Goal: Check status: Check status

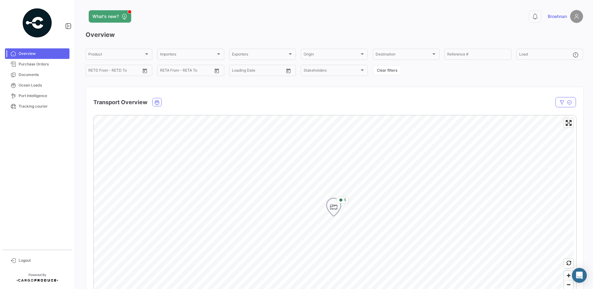
click at [345, 199] on span "5" at bounding box center [345, 200] width 2 height 6
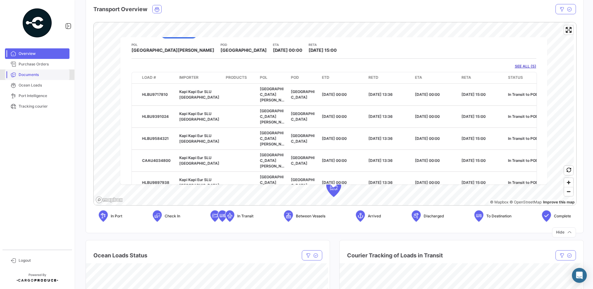
click at [19, 72] on span "Documents" at bounding box center [43, 75] width 48 height 6
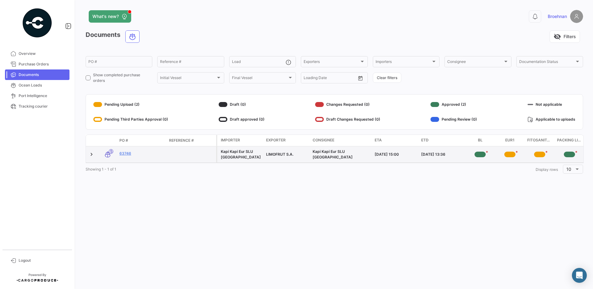
click at [479, 156] on div "*" at bounding box center [479, 155] width 11 height 6
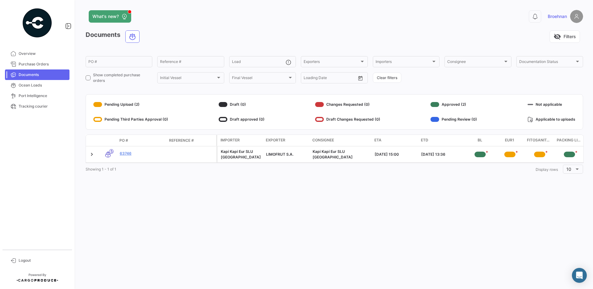
scroll to position [0, 1]
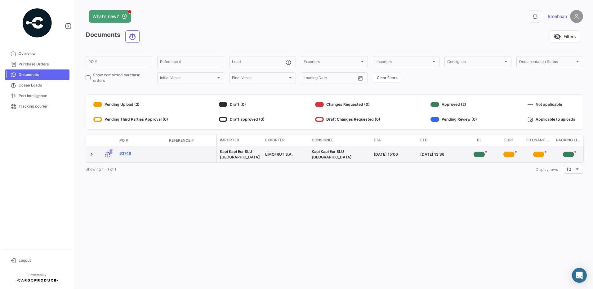
click at [126, 155] on link "63746" at bounding box center [141, 154] width 45 height 6
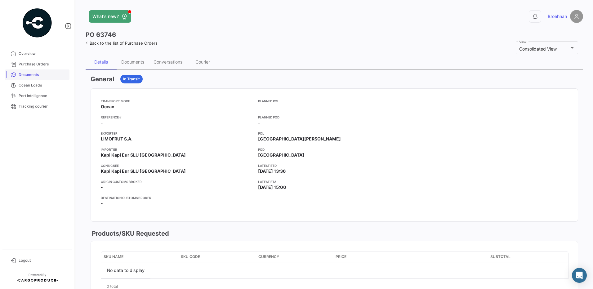
click at [38, 74] on span "Documents" at bounding box center [43, 75] width 48 height 6
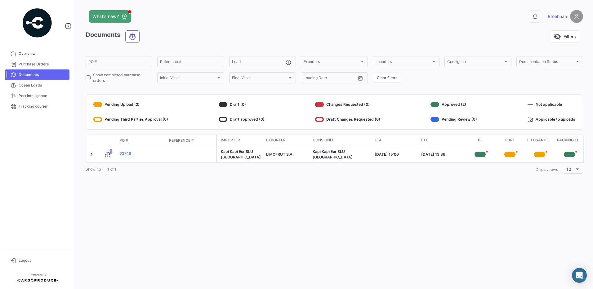
click at [479, 139] on span "BL" at bounding box center [480, 140] width 5 height 6
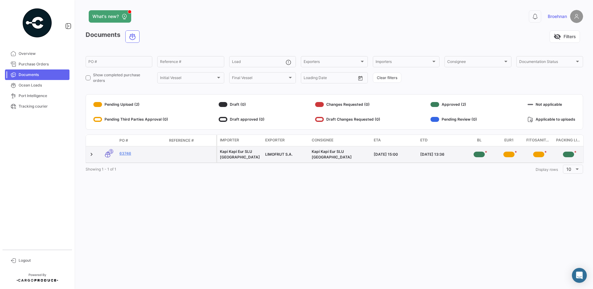
click at [567, 154] on div "*" at bounding box center [568, 155] width 11 height 6
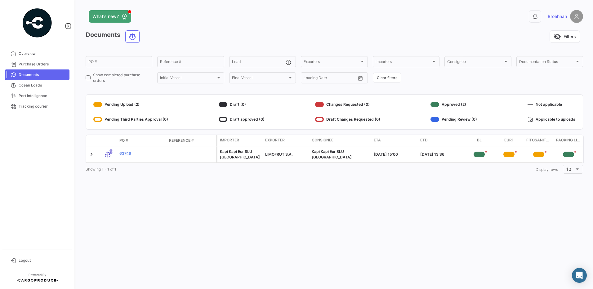
click at [435, 104] on div at bounding box center [434, 104] width 9 height 5
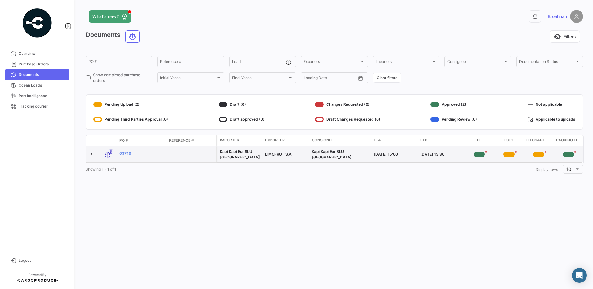
click at [409, 157] on div "[DATE] 15:00" at bounding box center [395, 155] width 42 height 6
click at [400, 156] on div "[DATE] 15:00" at bounding box center [395, 155] width 42 height 6
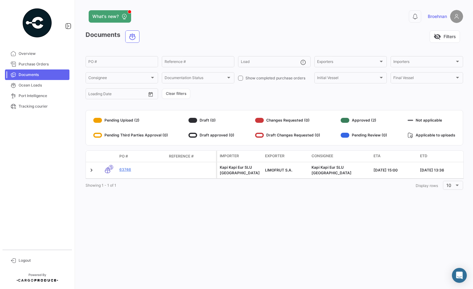
click at [441, 236] on div "What's new? 0 Broehnan Documents visibility_off Filters PO # Reference # Load E…" at bounding box center [274, 144] width 397 height 289
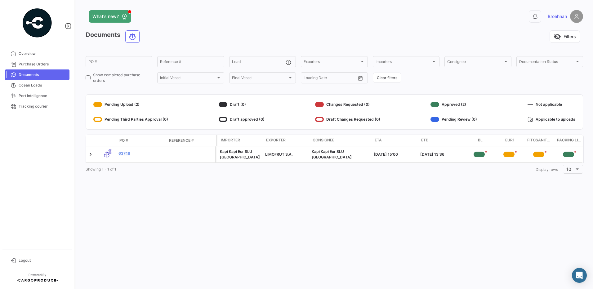
scroll to position [0, 0]
click at [424, 16] on div "0 Broehnan" at bounding box center [471, 16] width 224 height 13
drag, startPoint x: 559, startPoint y: 0, endPoint x: 435, endPoint y: 33, distance: 128.5
click at [435, 33] on div "visibility_off Filters" at bounding box center [363, 36] width 438 height 12
drag, startPoint x: 76, startPoint y: 0, endPoint x: 408, endPoint y: 34, distance: 333.4
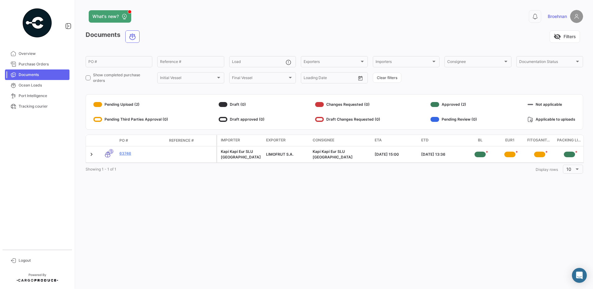
click at [408, 34] on div "visibility_off Filters" at bounding box center [363, 36] width 438 height 12
